Goal: Navigation & Orientation: Find specific page/section

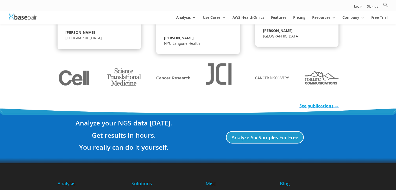
scroll to position [1016, 0]
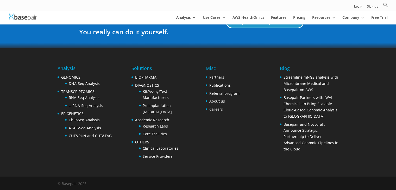
click at [220, 109] on link "Careers" at bounding box center [216, 109] width 14 height 5
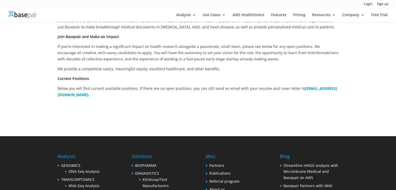
scroll to position [118, 0]
